Goal: Browse casually: Explore the website without a specific task or goal

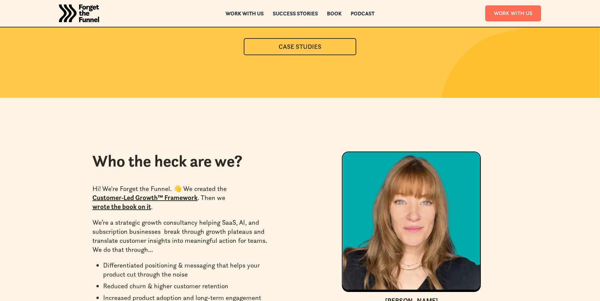
scroll to position [3031, 0]
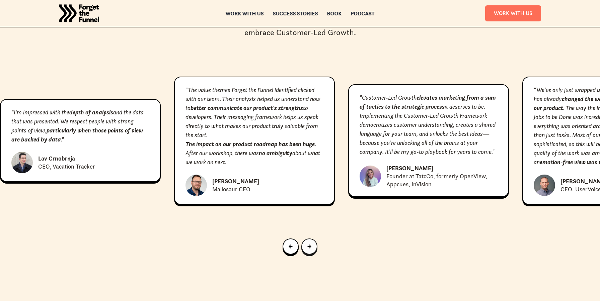
click at [310, 245] on icon "Next slide" at bounding box center [309, 247] width 4 height 4
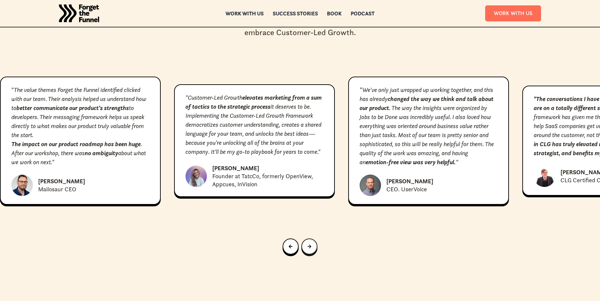
click at [310, 245] on icon "Next slide" at bounding box center [309, 247] width 4 height 4
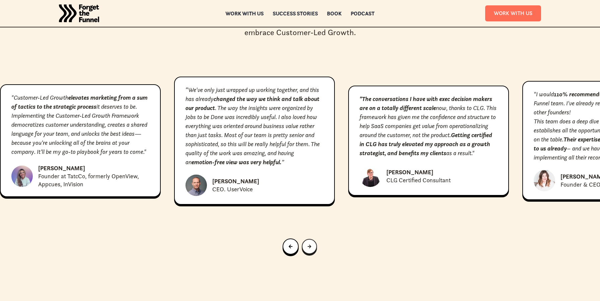
click at [310, 243] on div "Next slide" at bounding box center [309, 246] width 4 height 7
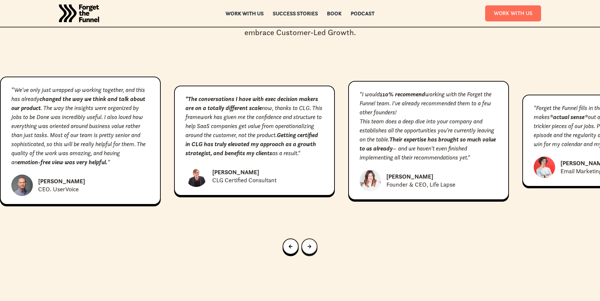
click at [310, 245] on icon "Next slide" at bounding box center [309, 247] width 4 height 4
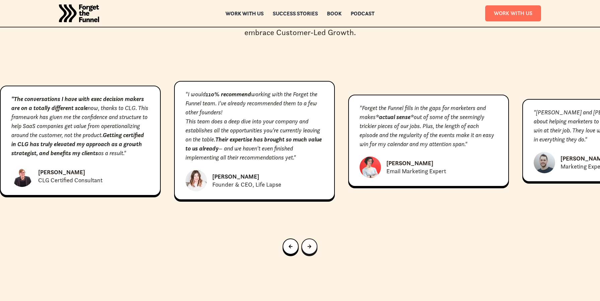
click at [310, 245] on icon "Next slide" at bounding box center [309, 247] width 4 height 4
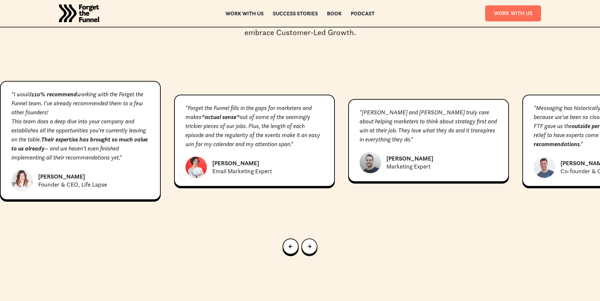
click at [310, 245] on icon "Next slide" at bounding box center [309, 247] width 4 height 4
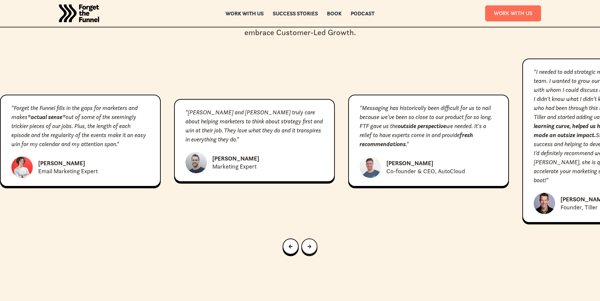
click at [310, 243] on div "Next slide" at bounding box center [309, 246] width 4 height 7
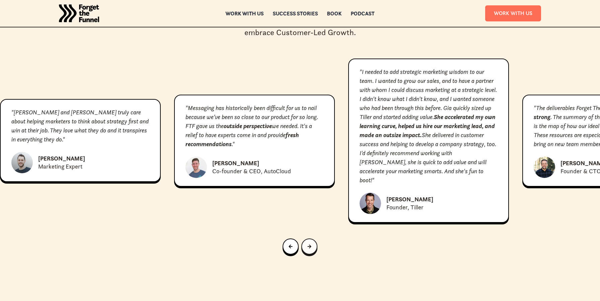
click at [310, 245] on icon "Next slide" at bounding box center [309, 247] width 4 height 4
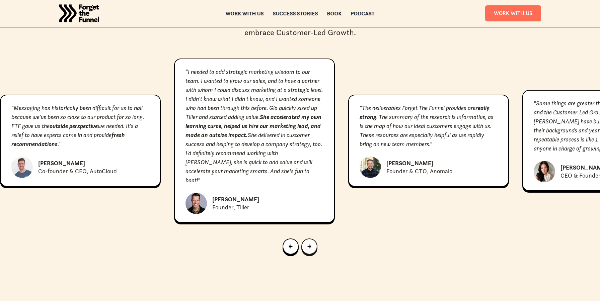
click at [310, 245] on icon "Next slide" at bounding box center [309, 247] width 4 height 4
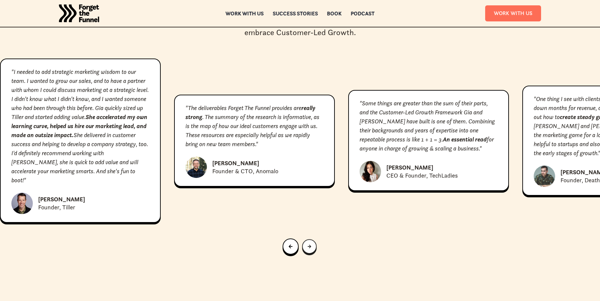
click at [310, 243] on div "Next slide" at bounding box center [310, 246] width 4 height 6
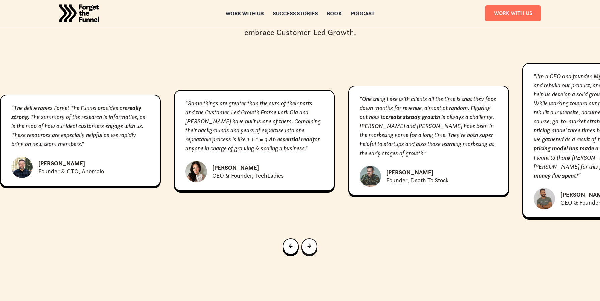
click at [310, 243] on div "Next slide" at bounding box center [309, 246] width 4 height 7
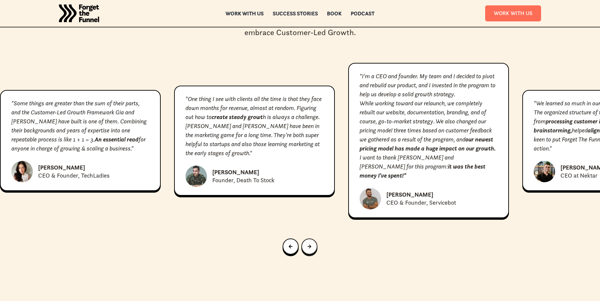
click at [310, 245] on icon "Next slide" at bounding box center [309, 247] width 4 height 4
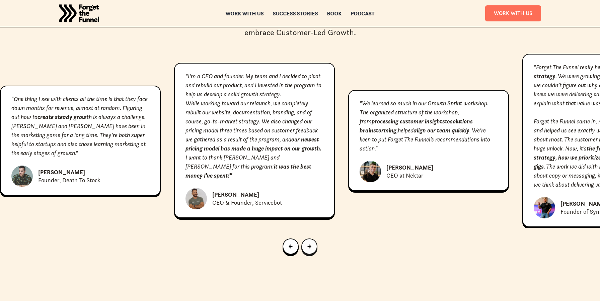
click at [310, 243] on div "Next slide" at bounding box center [309, 246] width 4 height 7
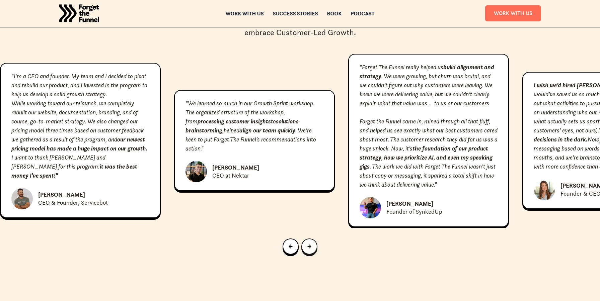
click at [310, 245] on icon "Next slide" at bounding box center [309, 247] width 4 height 4
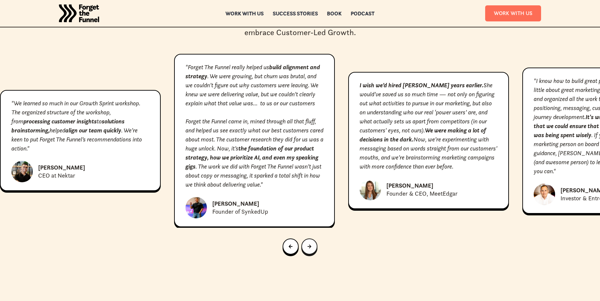
click at [310, 243] on div "Next slide" at bounding box center [309, 246] width 4 height 7
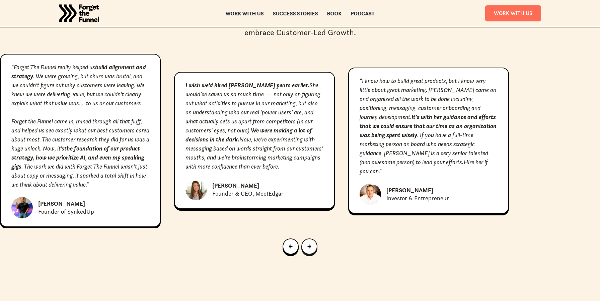
click at [310, 243] on div "Next slide" at bounding box center [309, 246] width 4 height 7
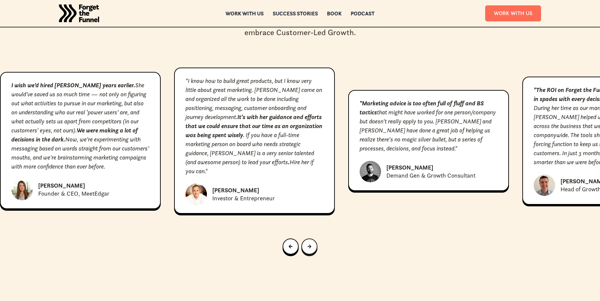
click at [310, 245] on icon "Next slide" at bounding box center [309, 247] width 4 height 4
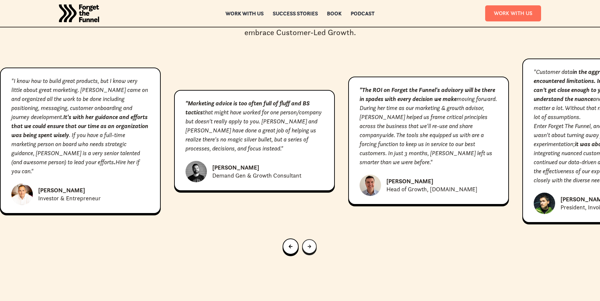
click at [310, 243] on div "Next slide" at bounding box center [310, 246] width 4 height 6
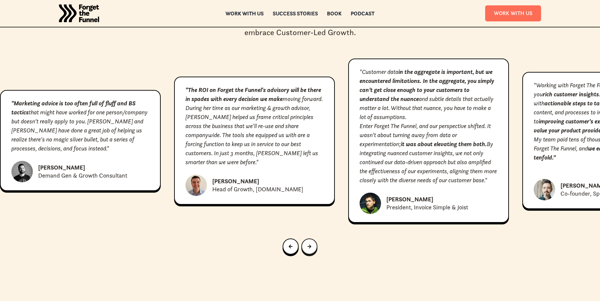
click at [310, 243] on div "Next slide" at bounding box center [309, 246] width 4 height 7
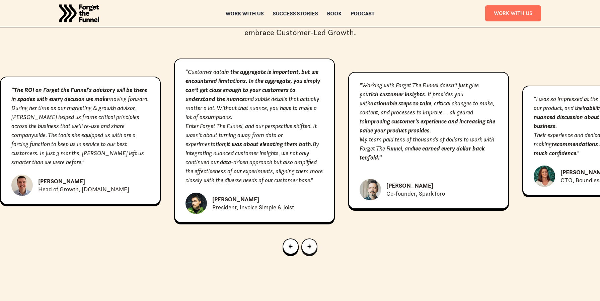
click at [310, 245] on icon "Next slide" at bounding box center [309, 247] width 4 height 4
